Goal: Check status: Check status

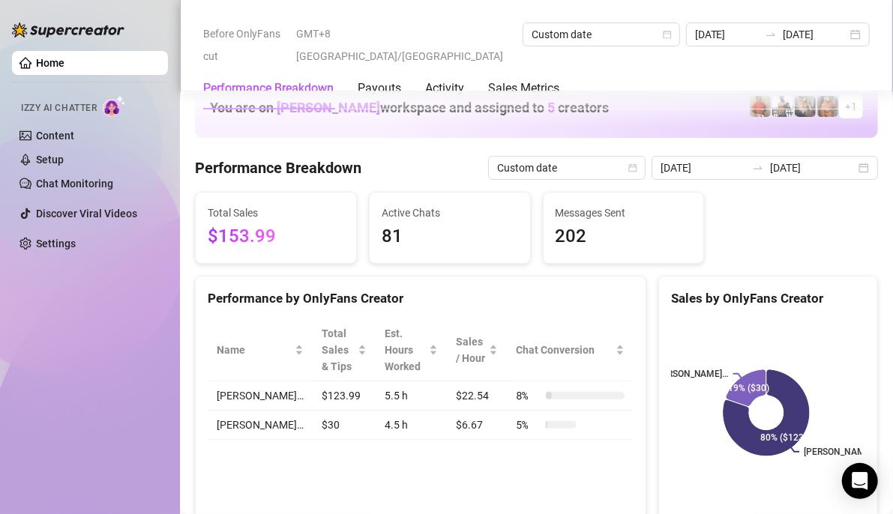
scroll to position [2174, 0]
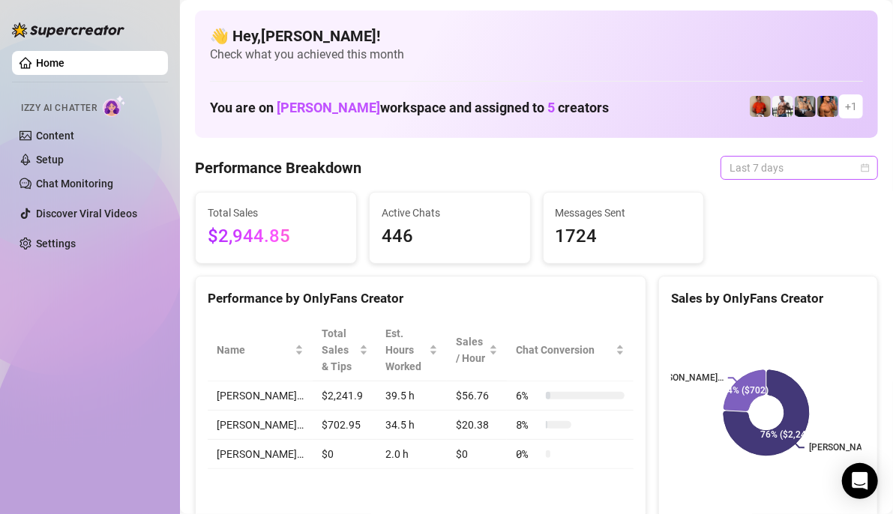
click at [803, 167] on span "Last 7 days" at bounding box center [798, 168] width 139 height 22
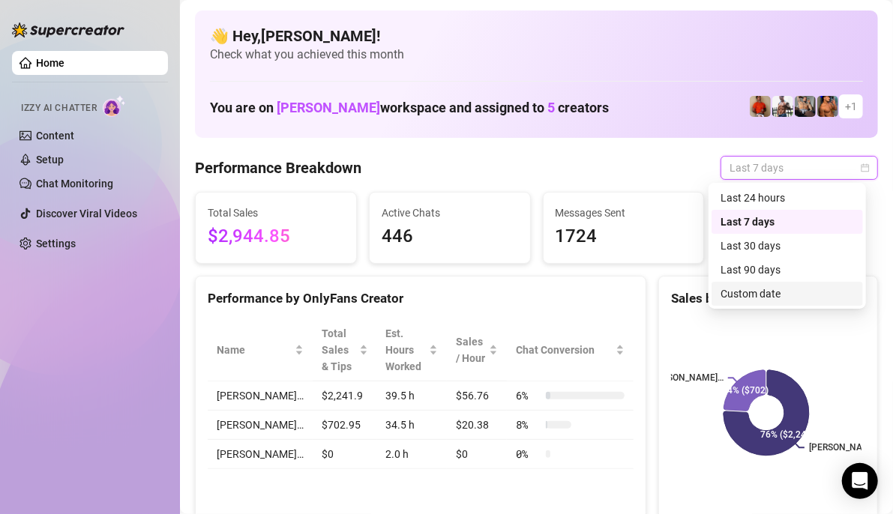
click at [805, 292] on div "Custom date" at bounding box center [786, 294] width 133 height 16
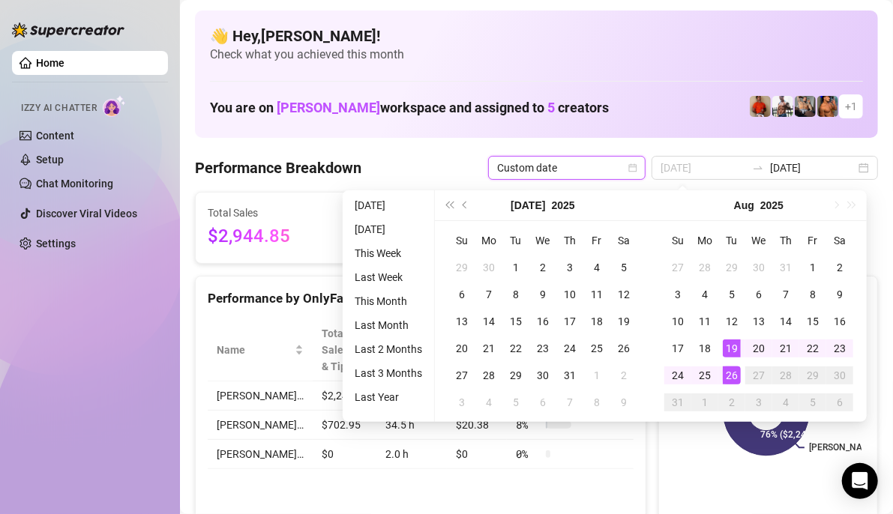
type input "[DATE]"
click at [735, 379] on div "26" at bounding box center [732, 376] width 18 height 18
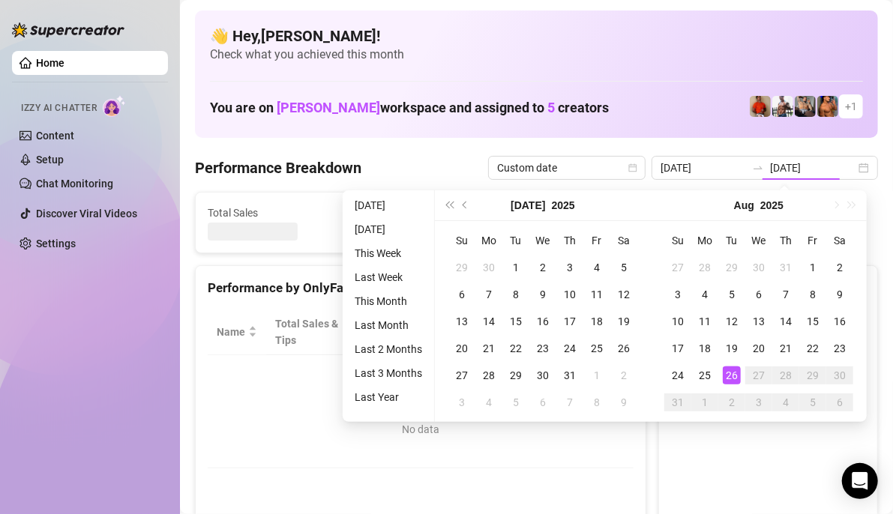
type input "[DATE]"
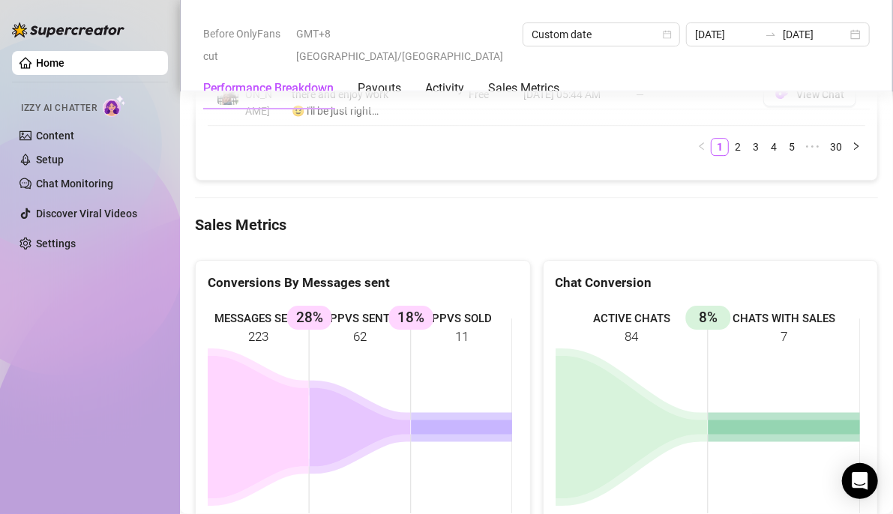
scroll to position [2097, 0]
